Goal: Task Accomplishment & Management: Manage account settings

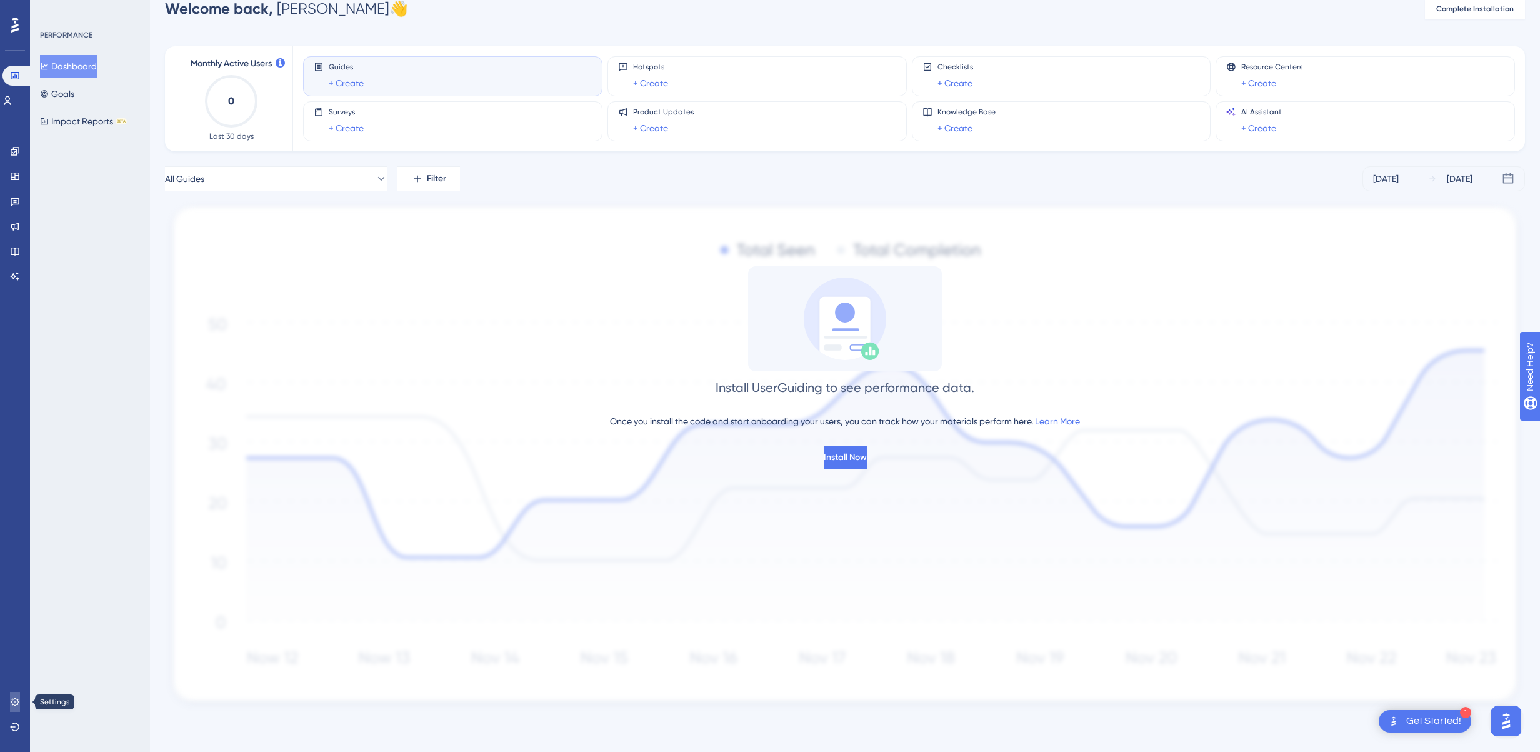
click at [13, 704] on icon at bounding box center [15, 702] width 8 height 8
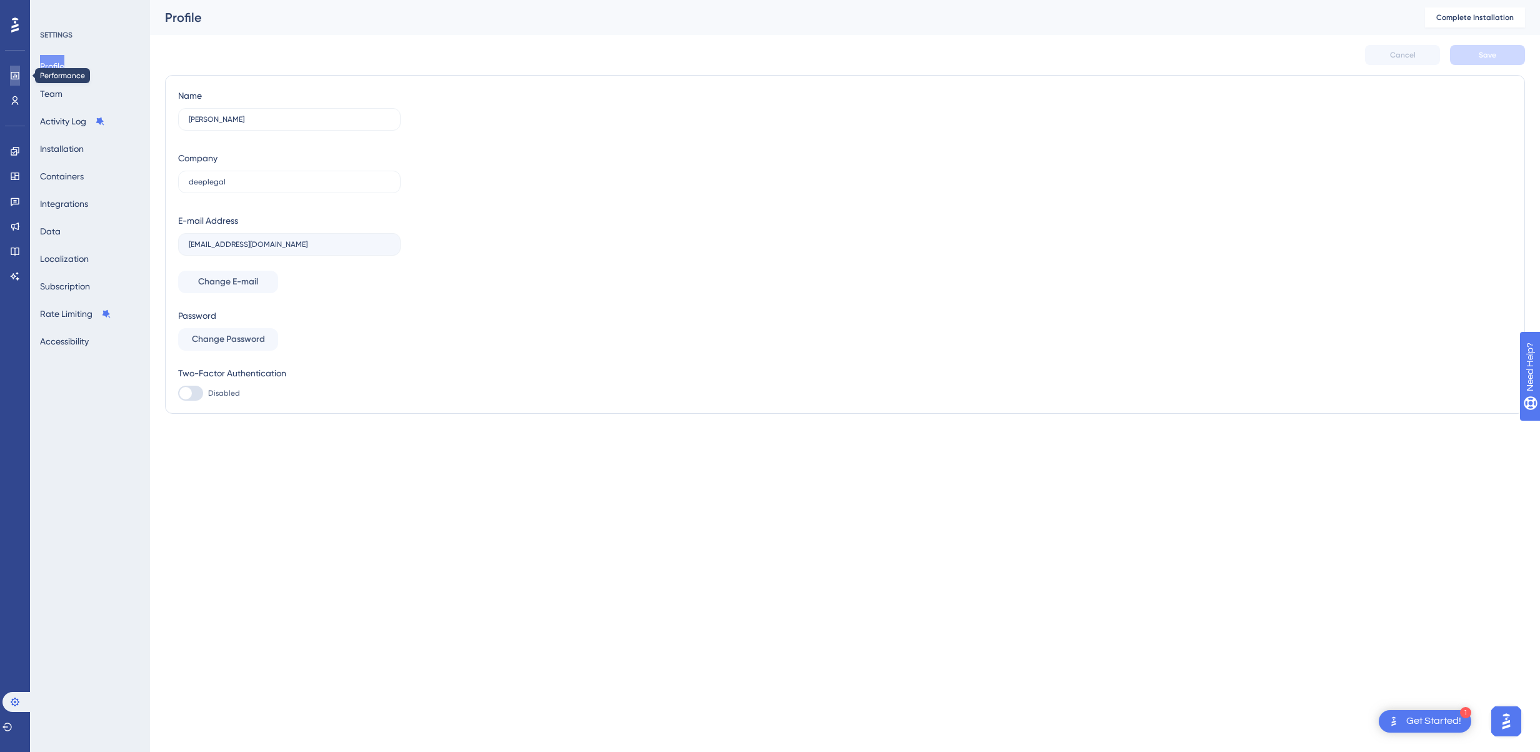
click at [19, 79] on icon at bounding box center [15, 76] width 10 height 10
